Goal: Task Accomplishment & Management: Manage account settings

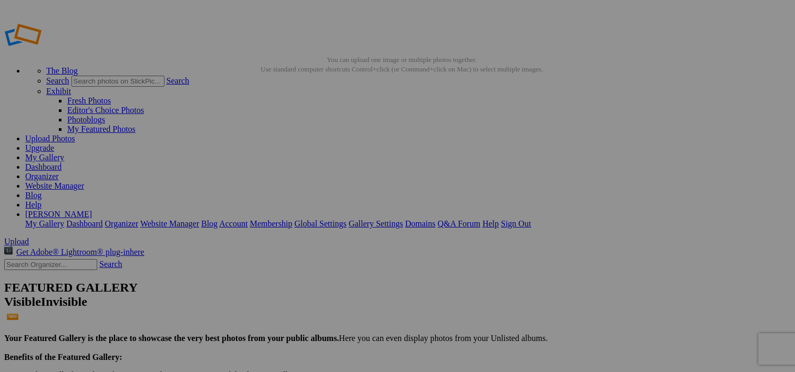
type input "CNR Canadian National Railway Pictures"
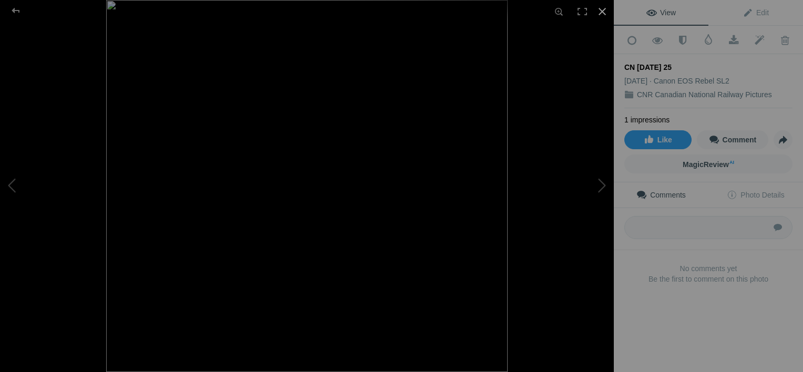
click at [603, 8] on div at bounding box center [602, 11] width 23 height 23
